Goal: Navigation & Orientation: Understand site structure

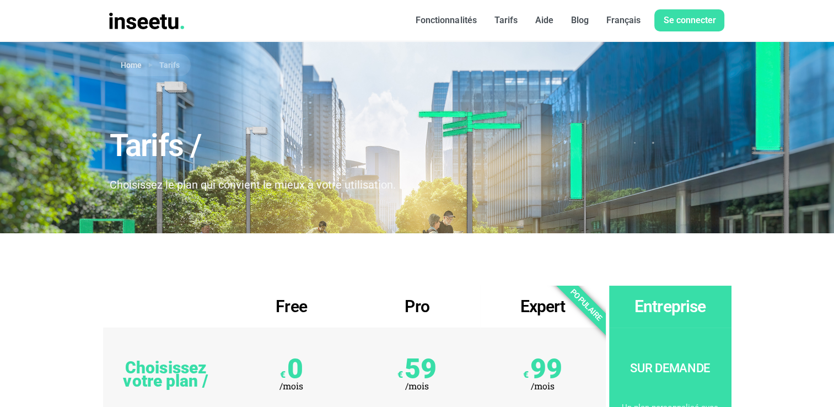
click at [500, 24] on font "Tarifs" at bounding box center [505, 20] width 23 height 10
click at [460, 22] on font "Fonctionnalités" at bounding box center [446, 20] width 61 height 10
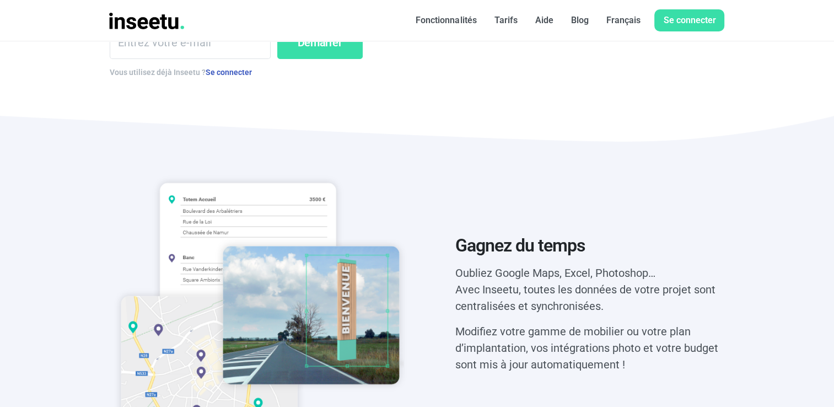
scroll to position [331, 0]
